Goal: Find specific page/section: Find specific page/section

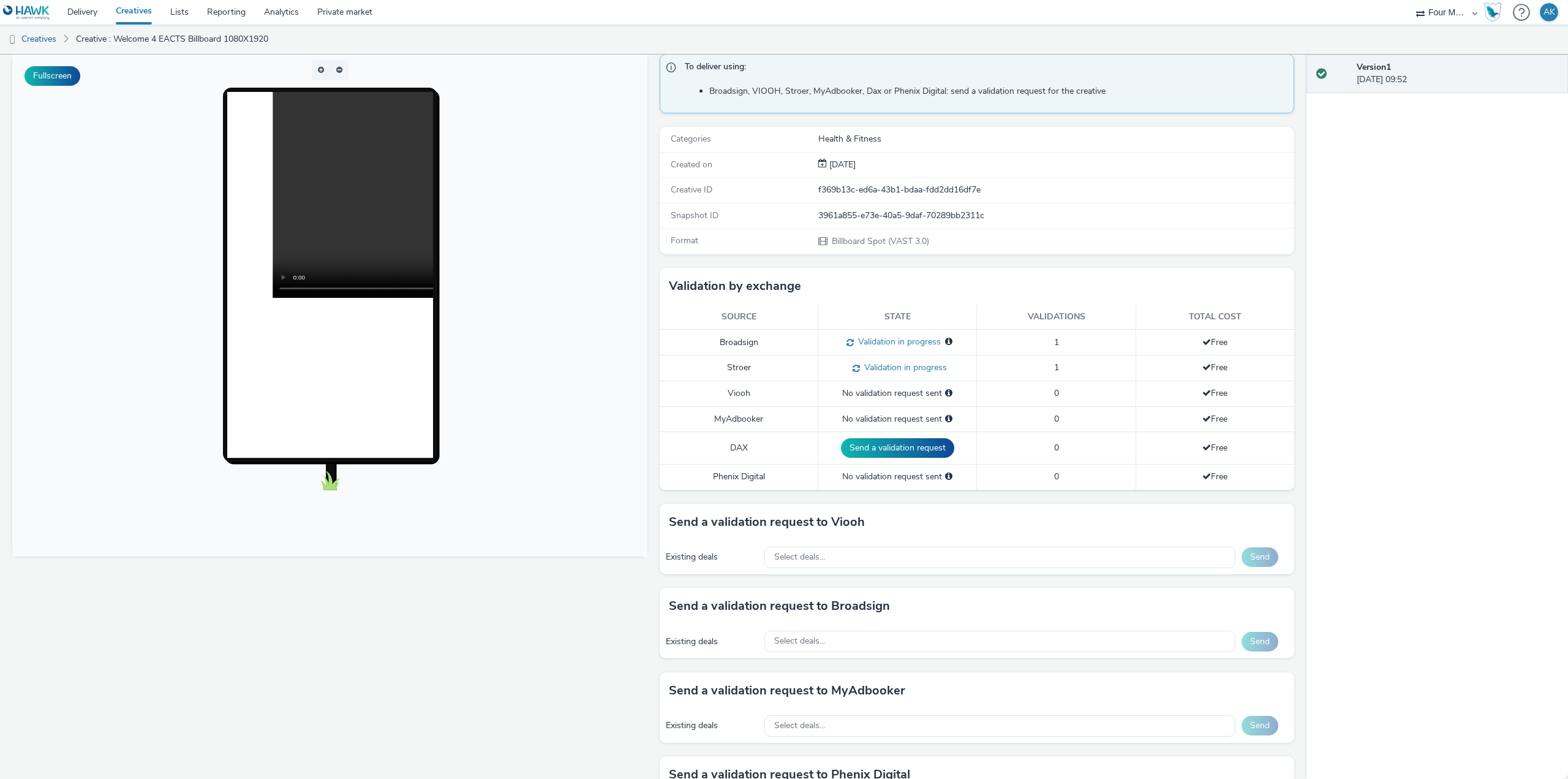
scroll to position [26, 0]
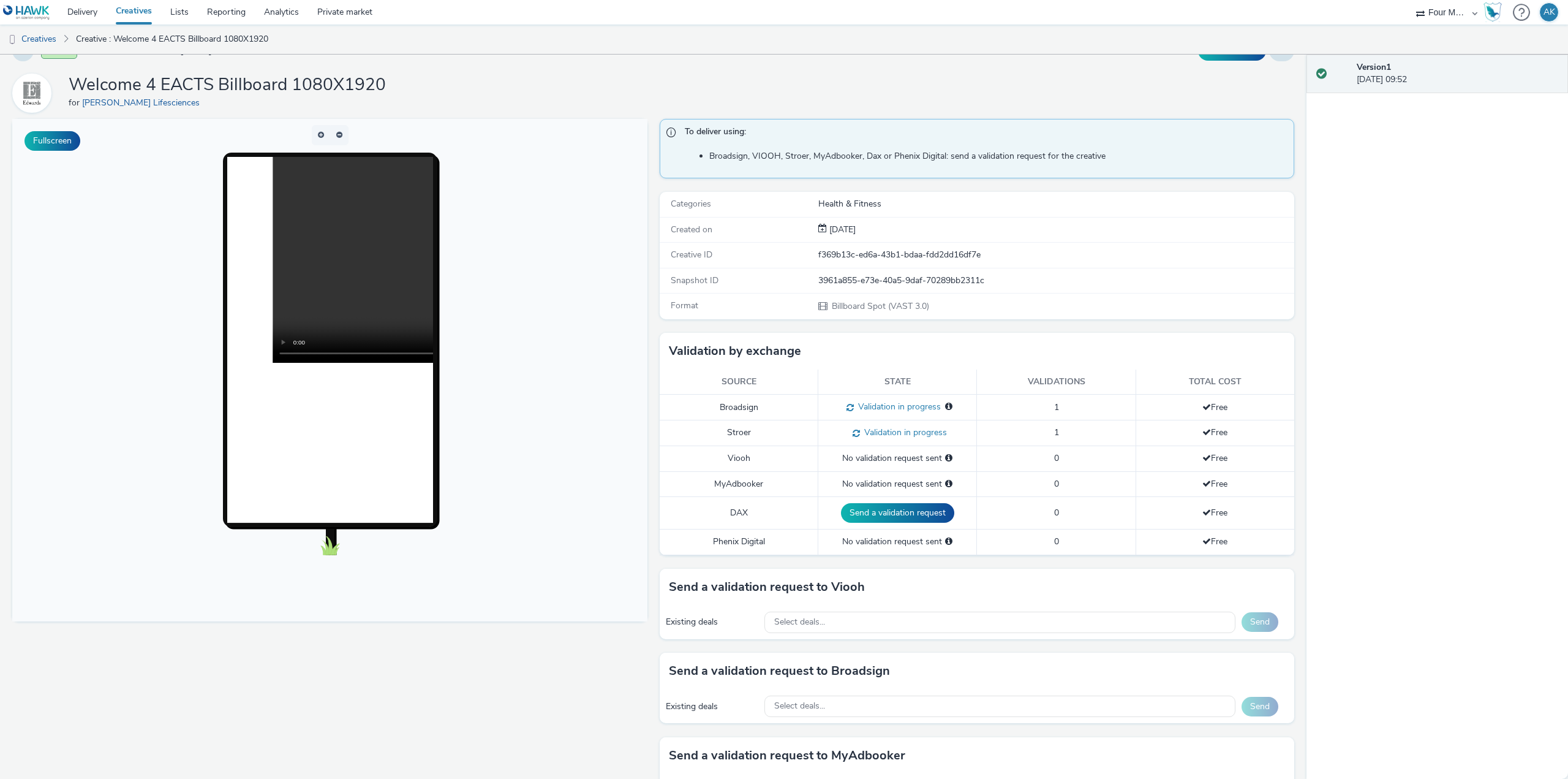
click at [130, 11] on link "Creatives" at bounding box center [133, 12] width 55 height 25
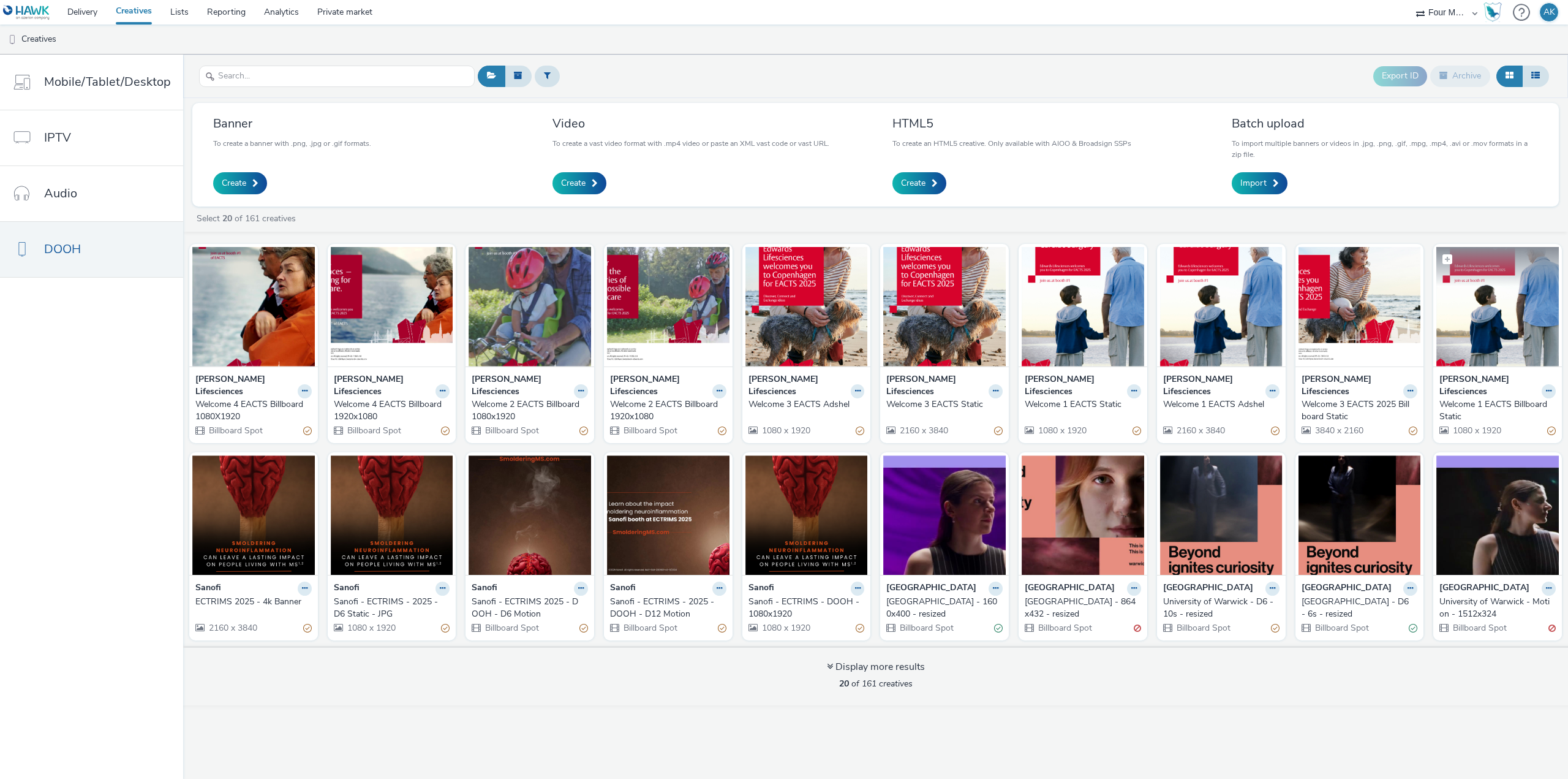
click at [1491, 327] on img at bounding box center [1497, 306] width 122 height 119
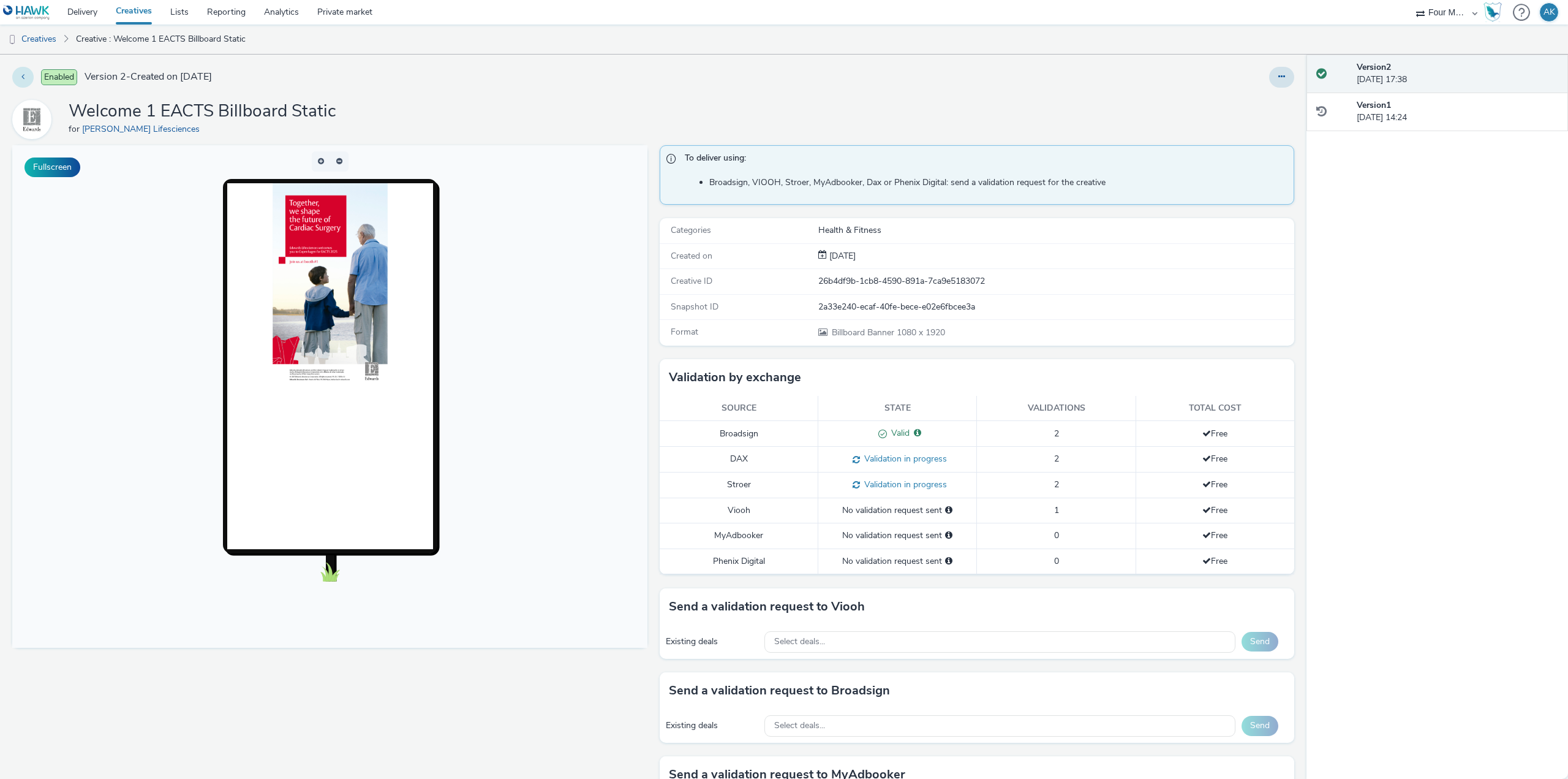
click at [23, 71] on button at bounding box center [23, 78] width 22 height 21
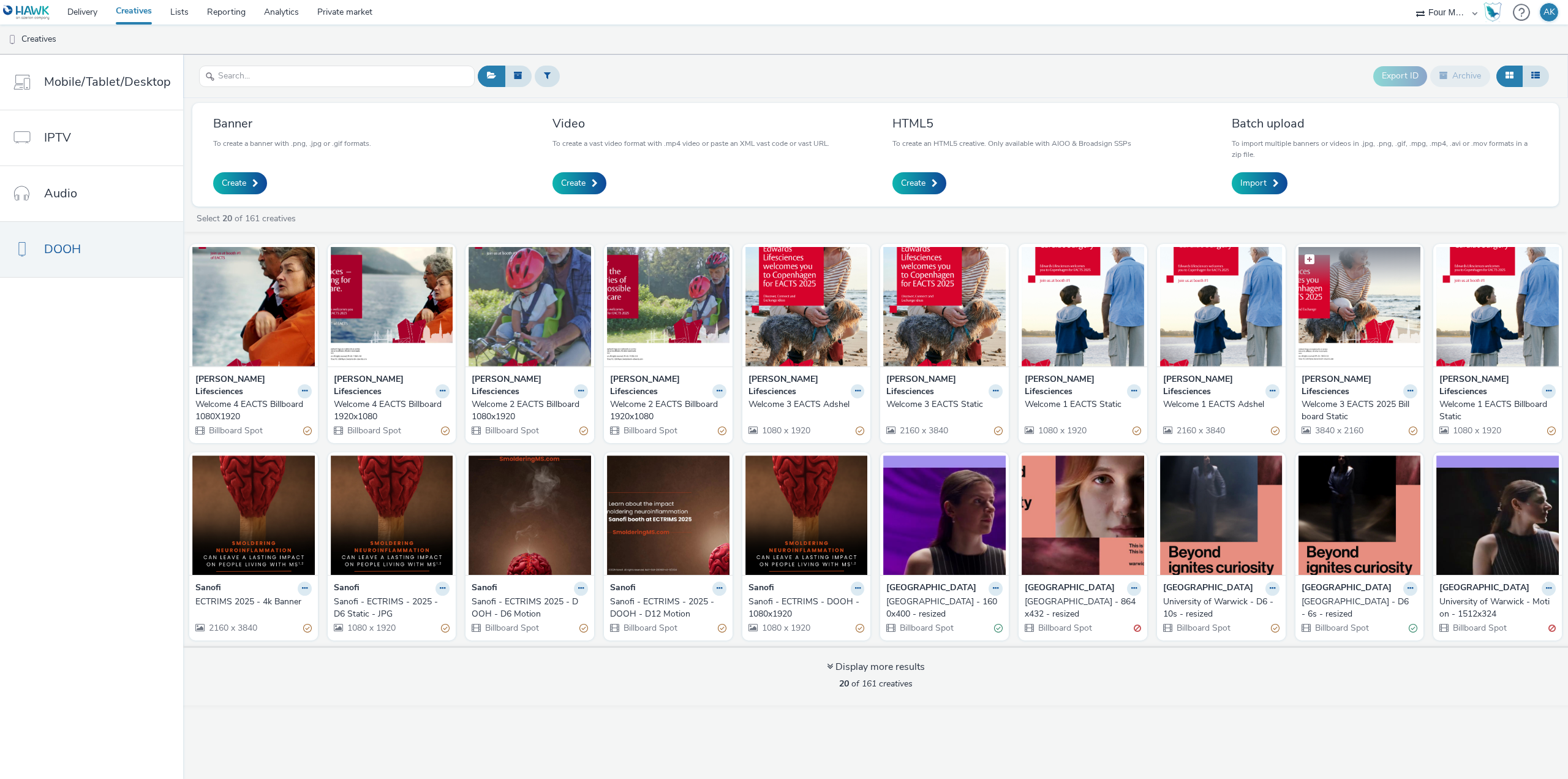
click at [1330, 325] on img at bounding box center [1359, 306] width 122 height 119
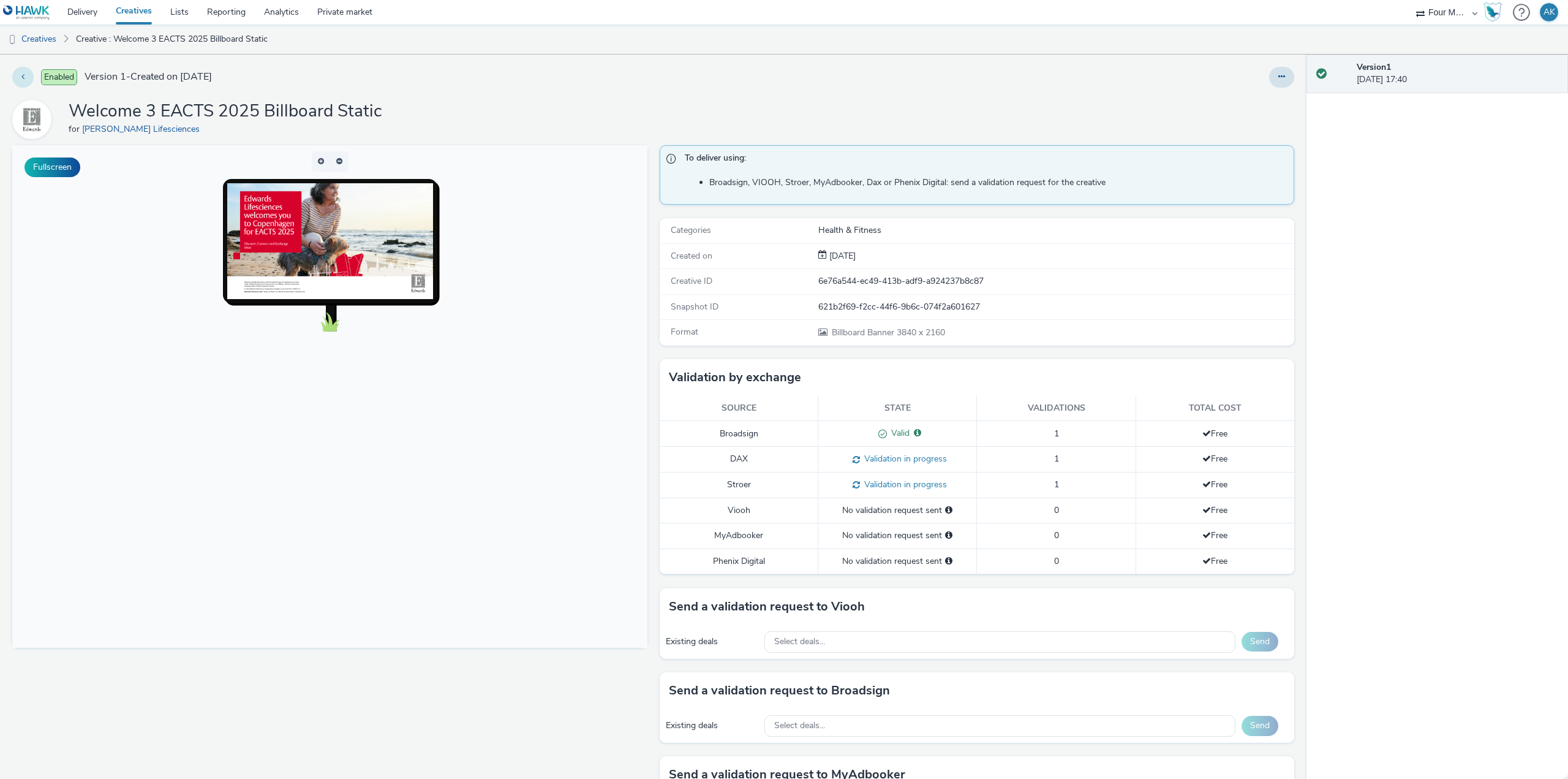
click at [29, 79] on button at bounding box center [23, 78] width 22 height 21
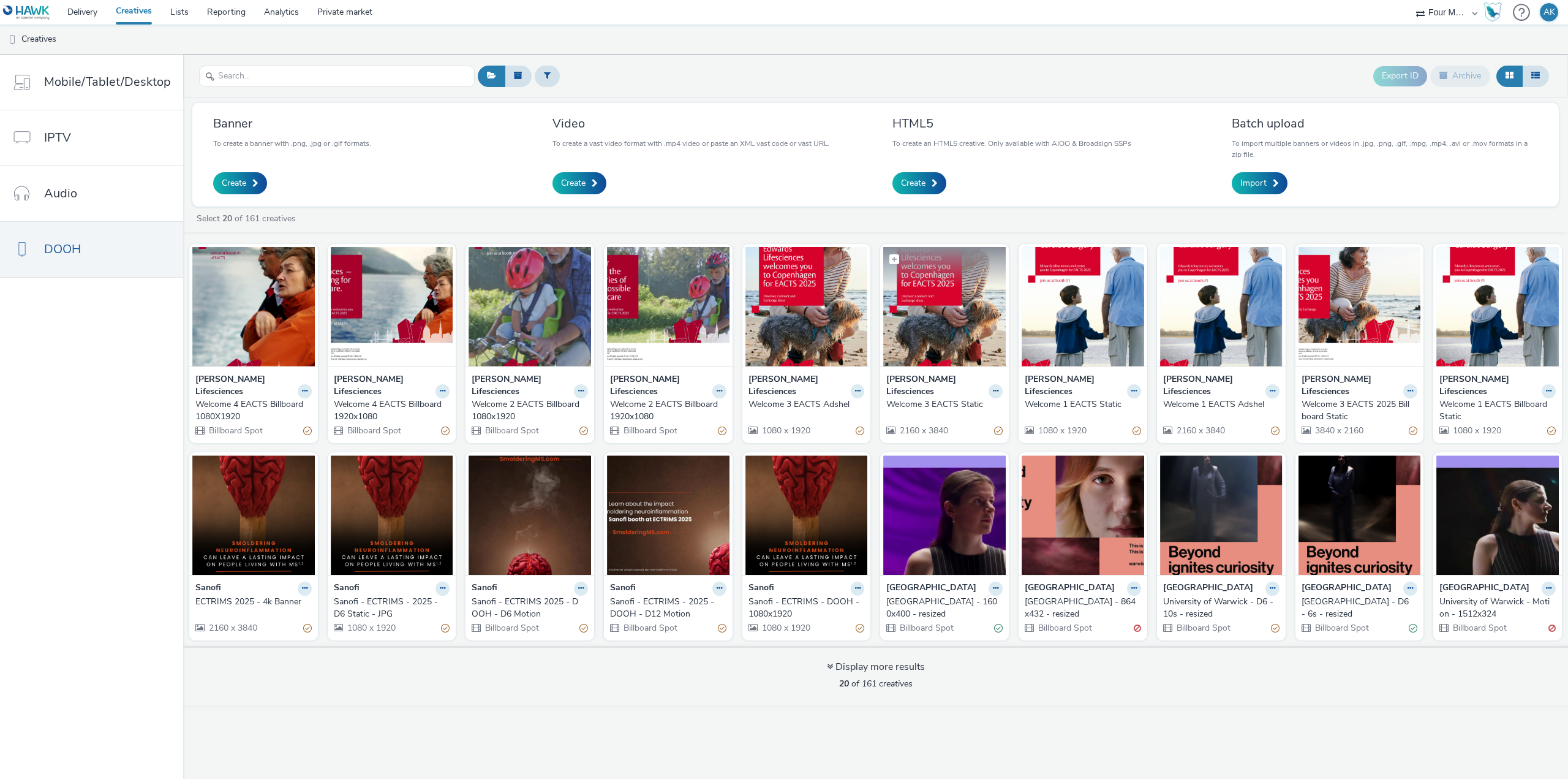
click at [927, 343] on img at bounding box center [944, 306] width 122 height 119
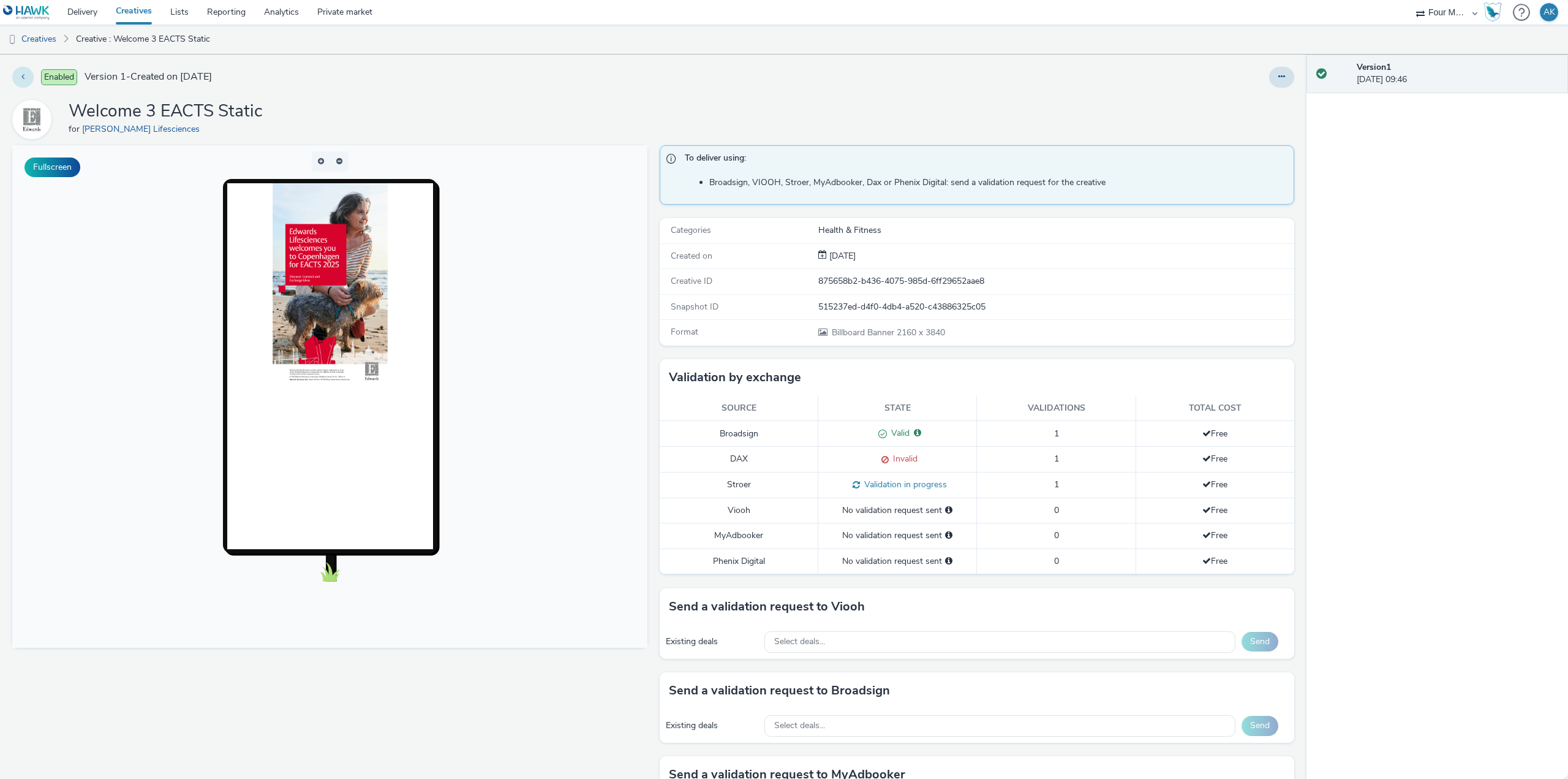
click at [24, 79] on icon at bounding box center [23, 76] width 3 height 9
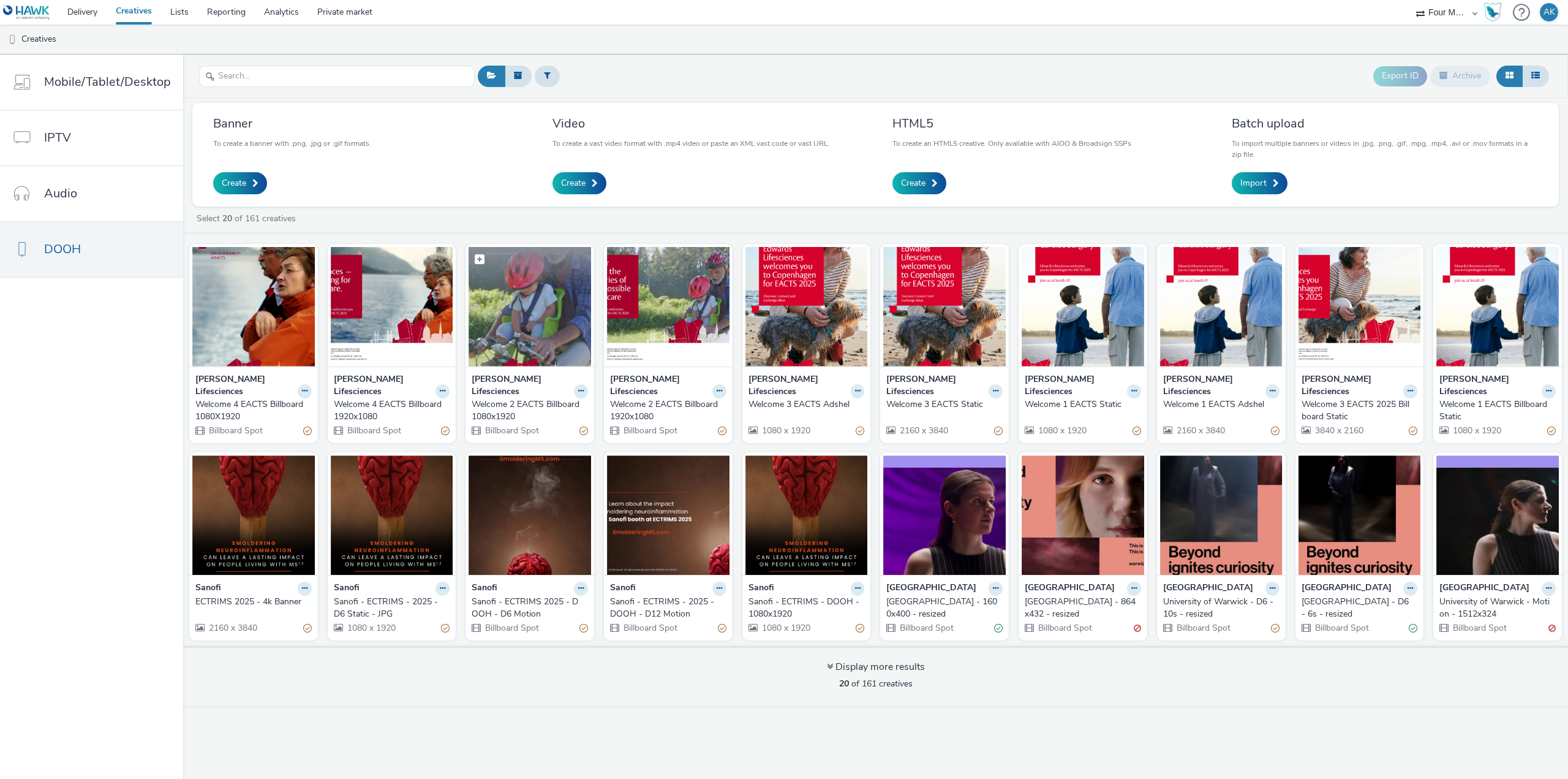
click at [546, 339] on img at bounding box center [530, 306] width 122 height 119
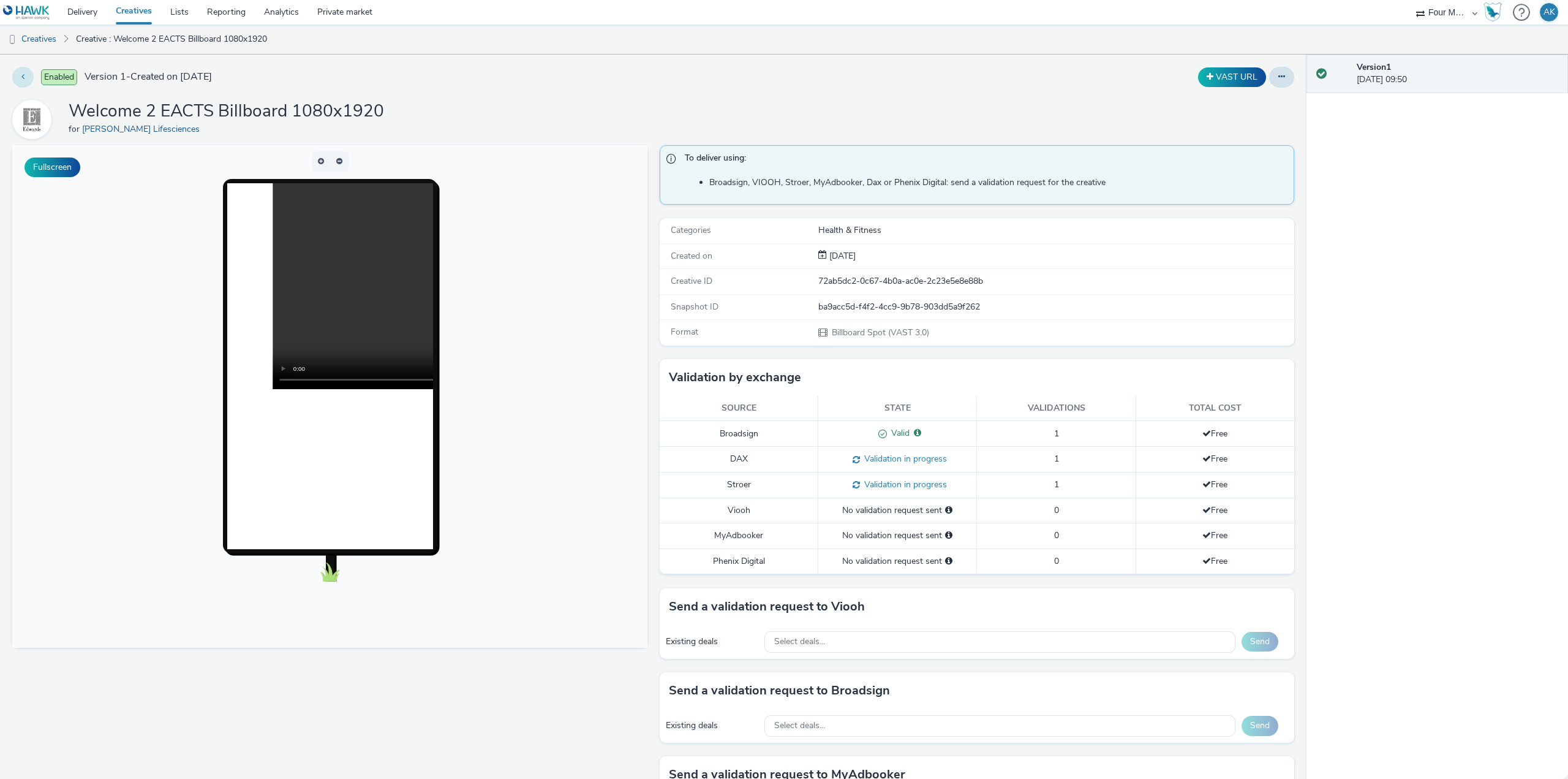
click at [26, 75] on button at bounding box center [23, 78] width 22 height 21
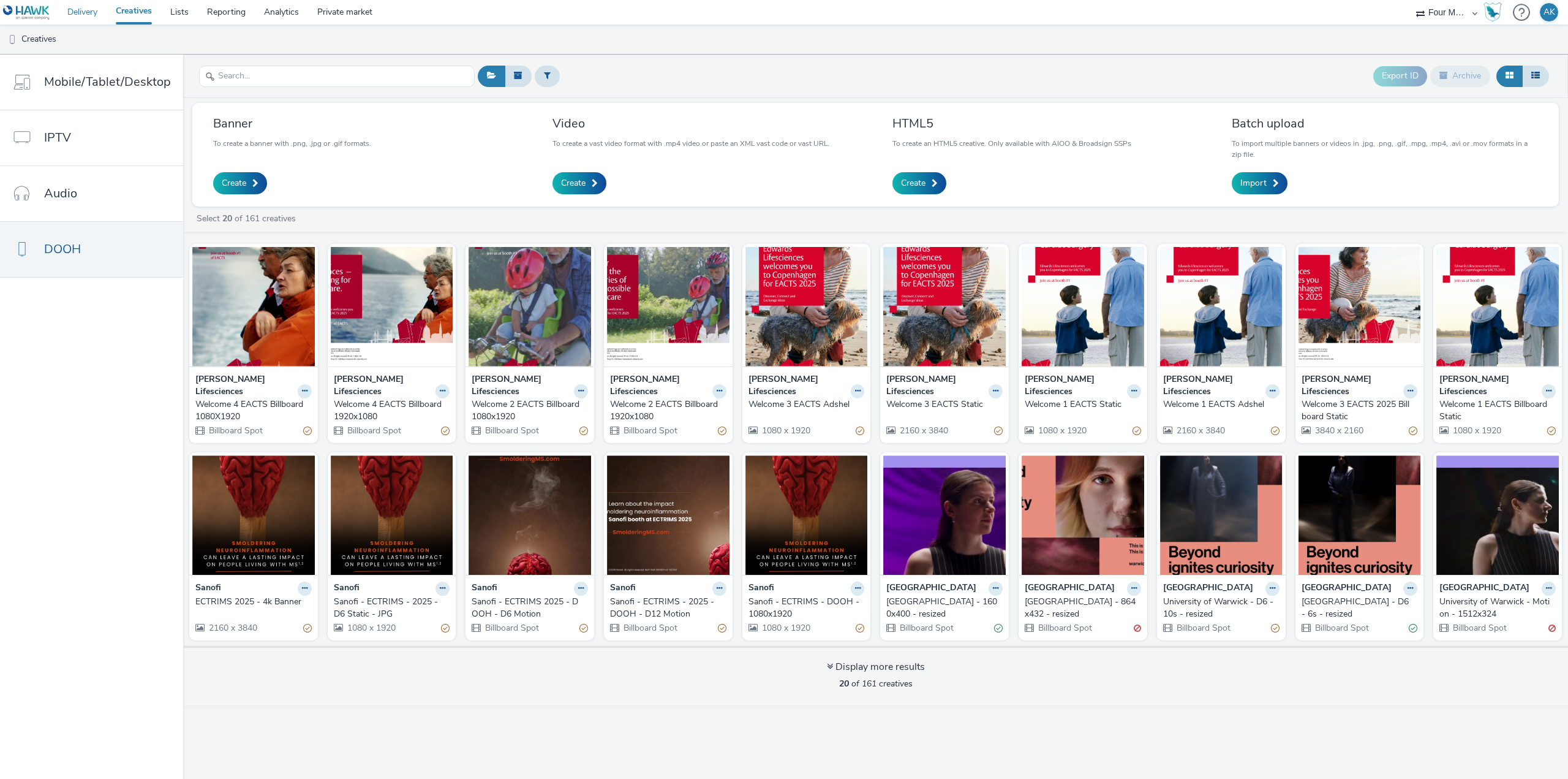
click at [78, 14] on link "Delivery" at bounding box center [82, 12] width 49 height 25
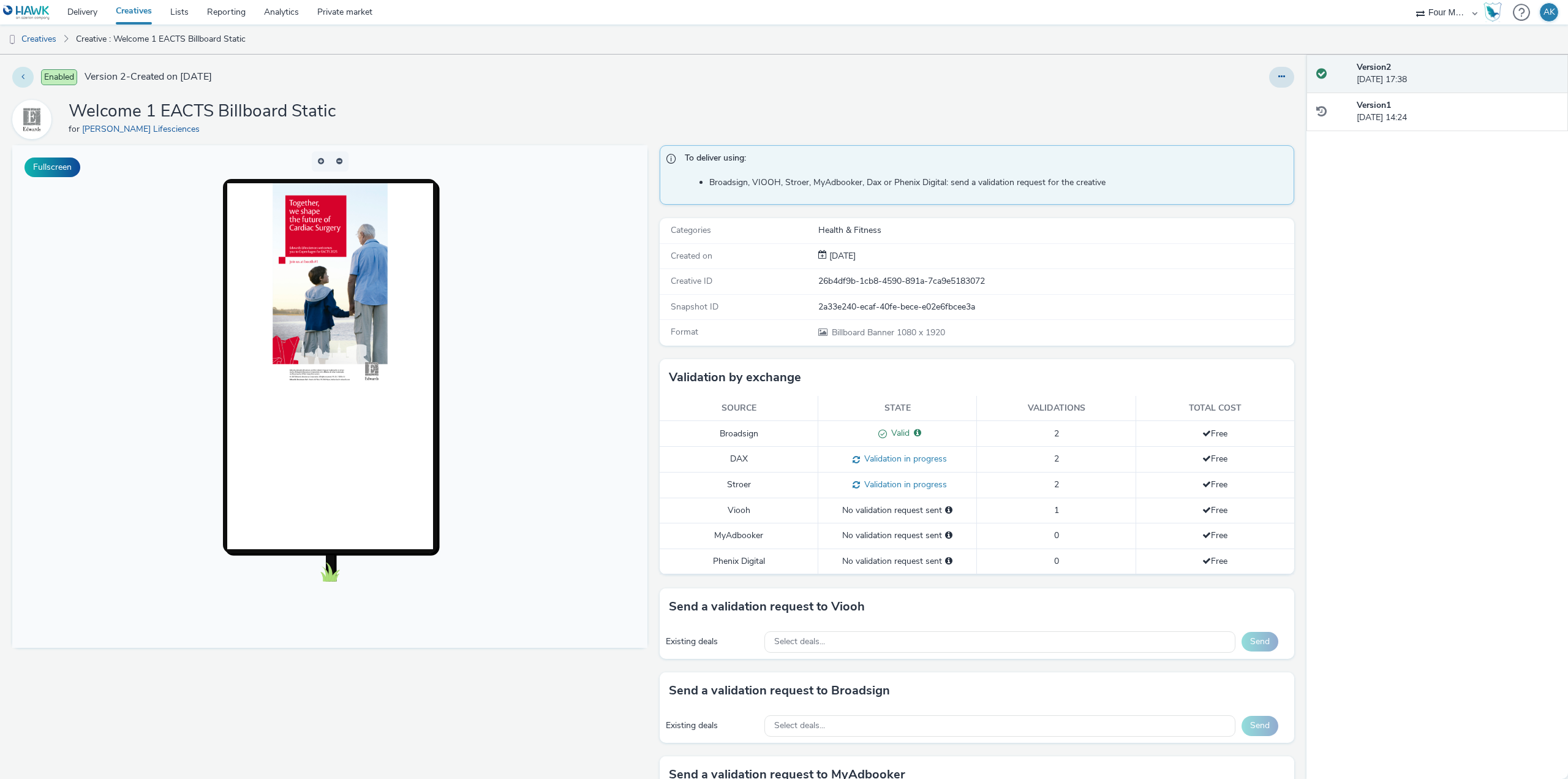
click at [23, 76] on icon at bounding box center [23, 76] width 3 height 9
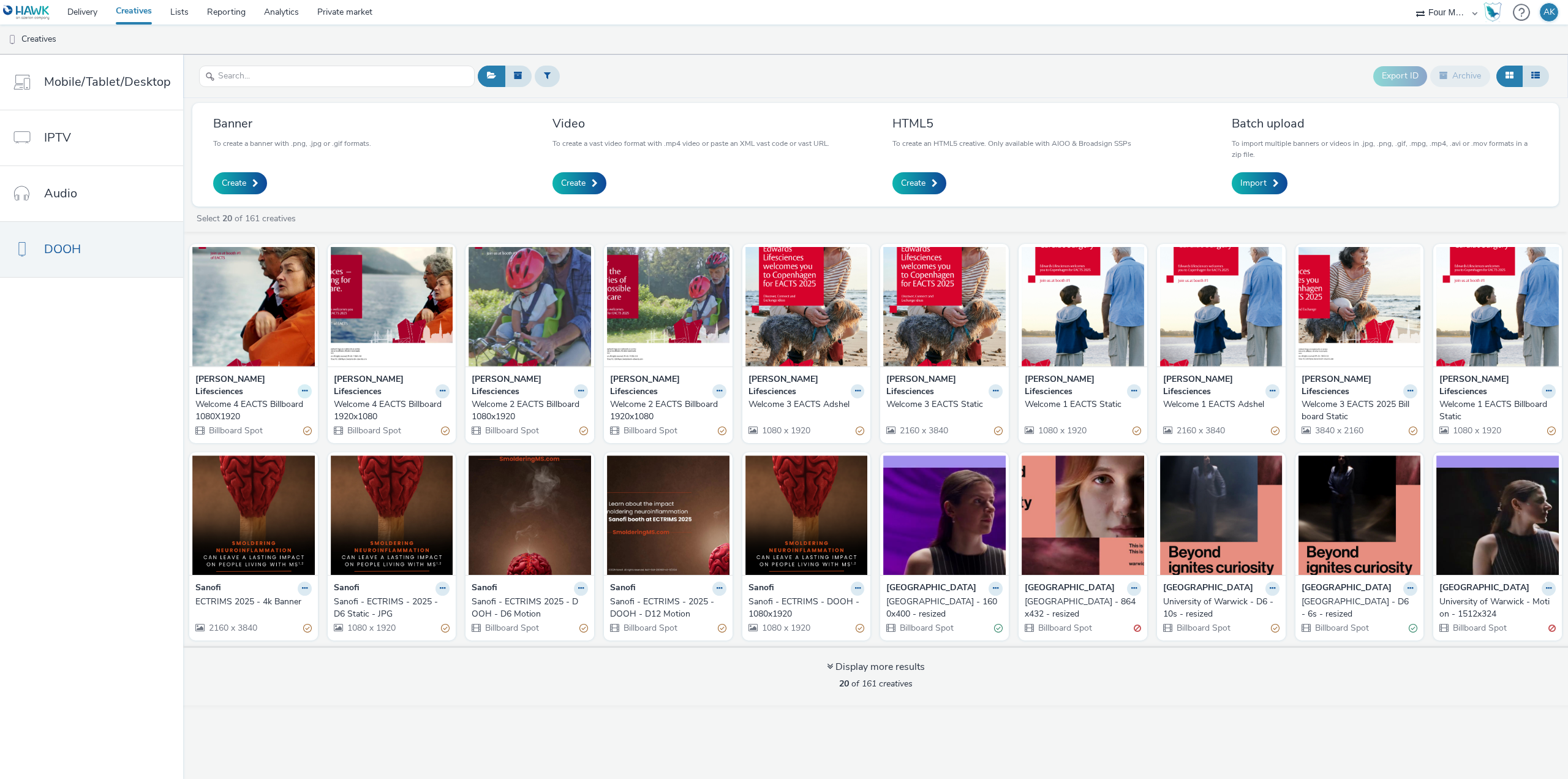
click at [302, 387] on icon at bounding box center [304, 391] width 6 height 7
click at [80, 13] on link "Delivery" at bounding box center [82, 12] width 49 height 25
